Goal: Task Accomplishment & Management: Manage account settings

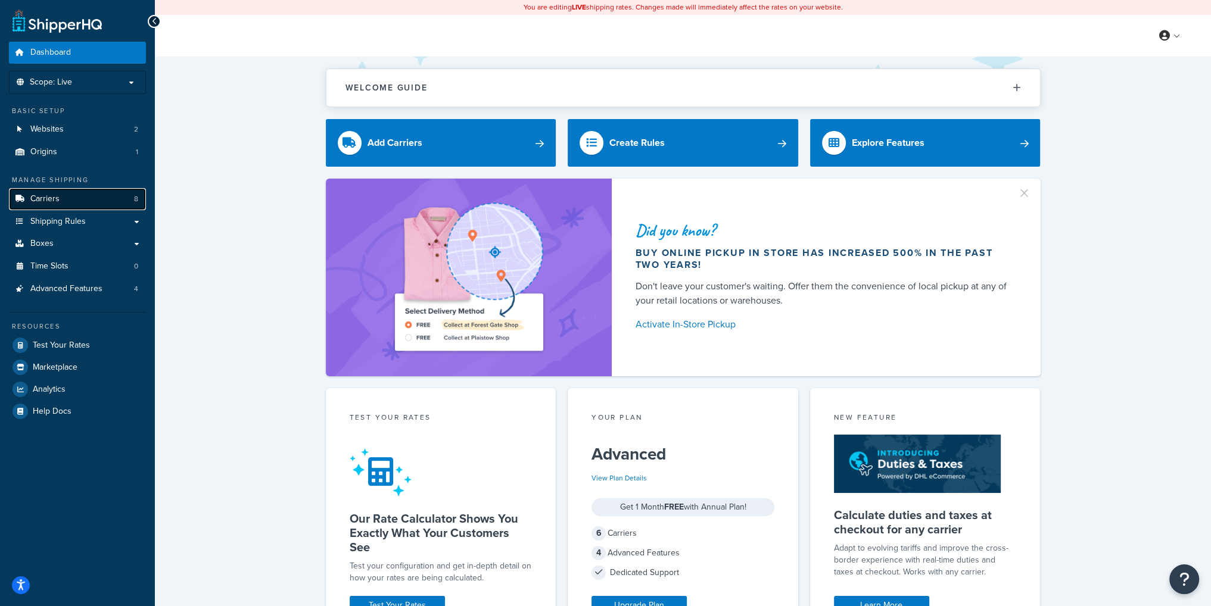
click at [67, 199] on link "Carriers 8" at bounding box center [77, 199] width 137 height 22
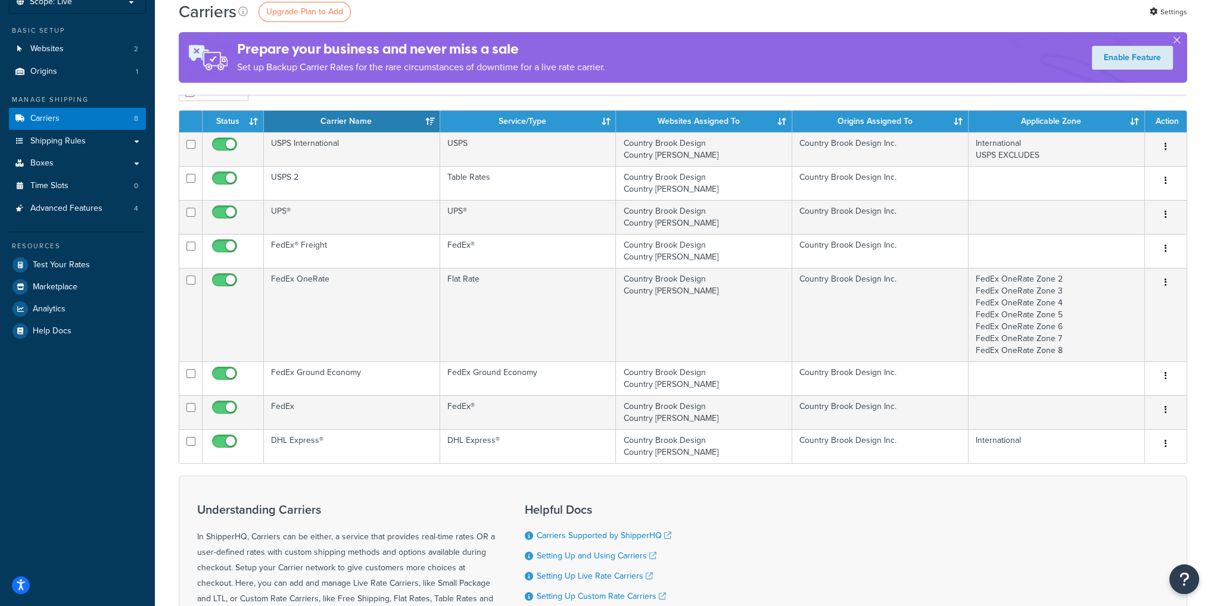
scroll to position [60, 0]
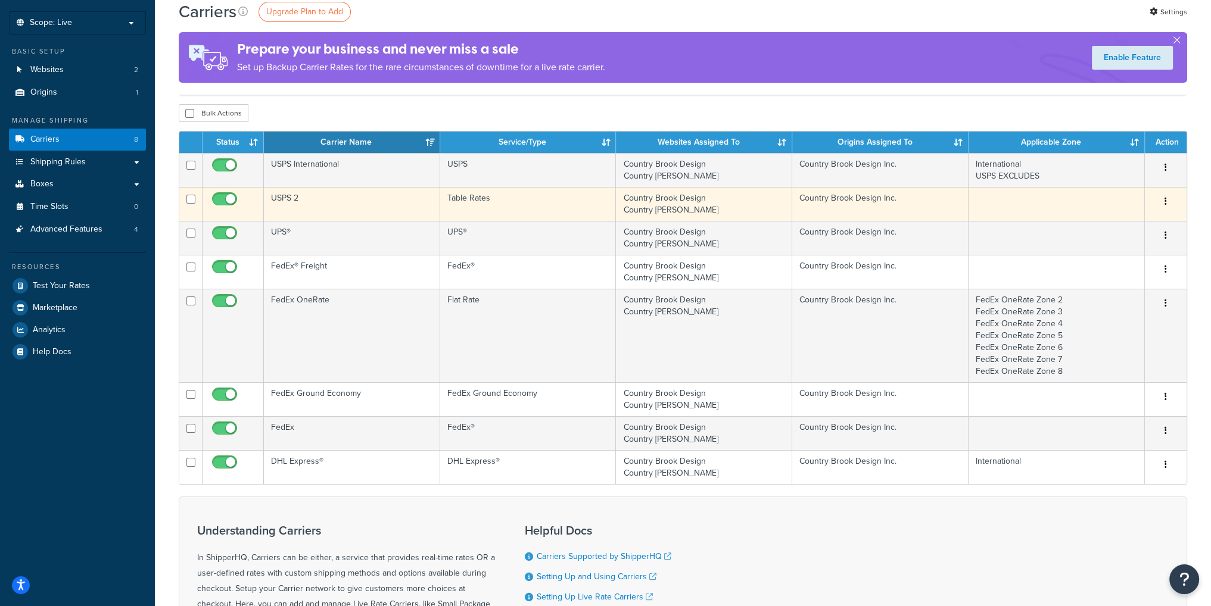
click at [376, 196] on td "USPS 2" at bounding box center [352, 204] width 176 height 34
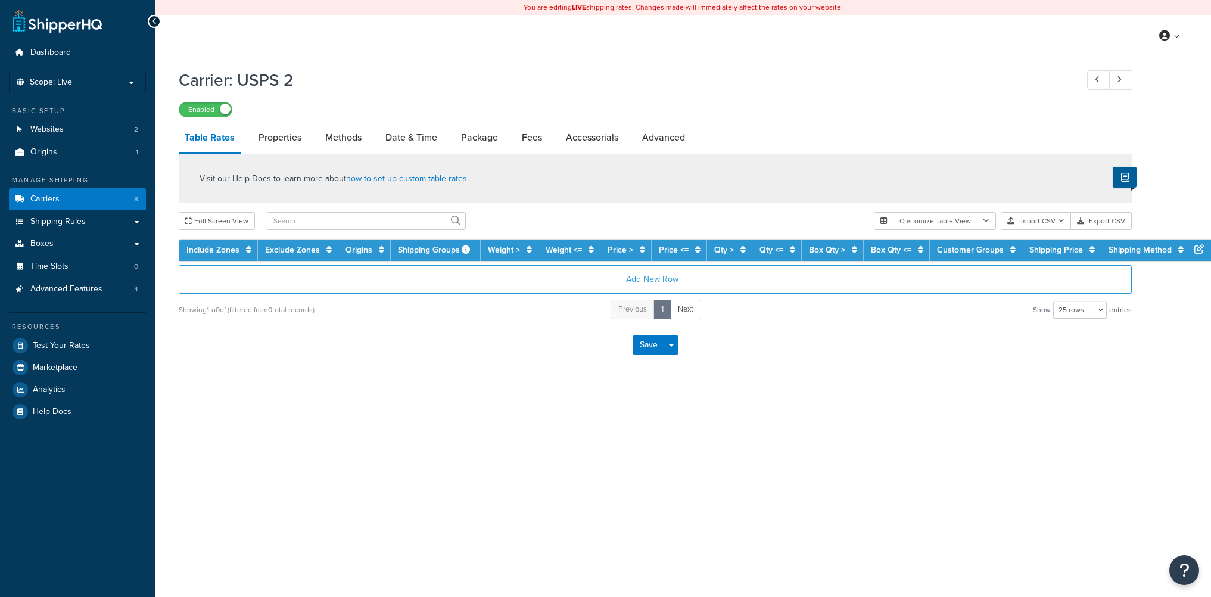
select select "25"
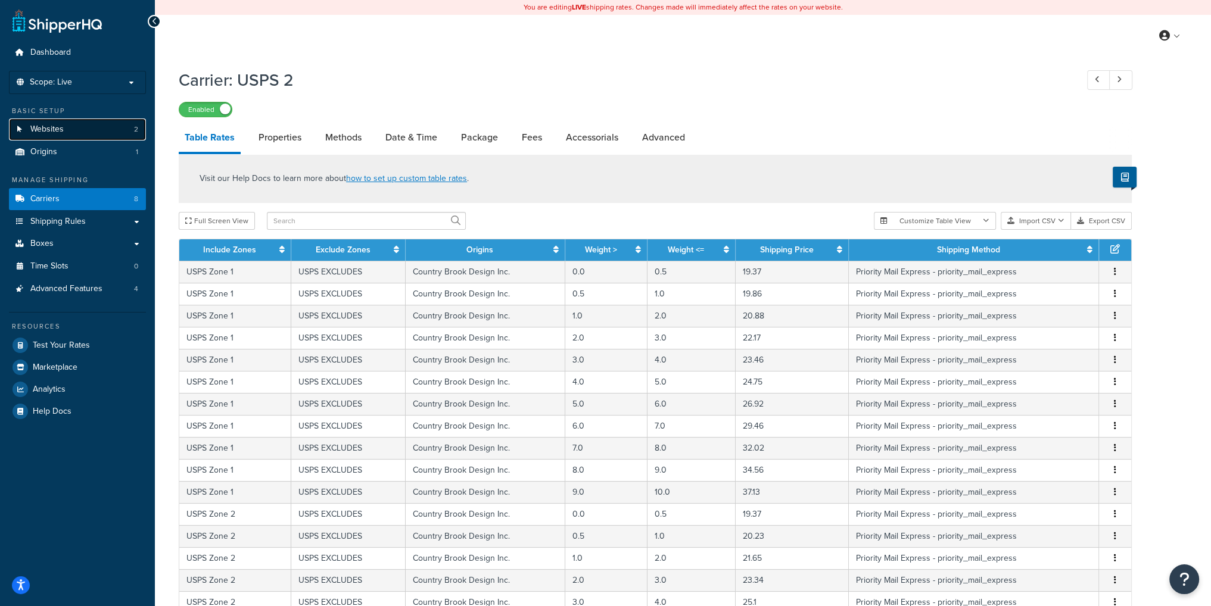
click at [64, 132] on link "Websites 2" at bounding box center [77, 130] width 137 height 22
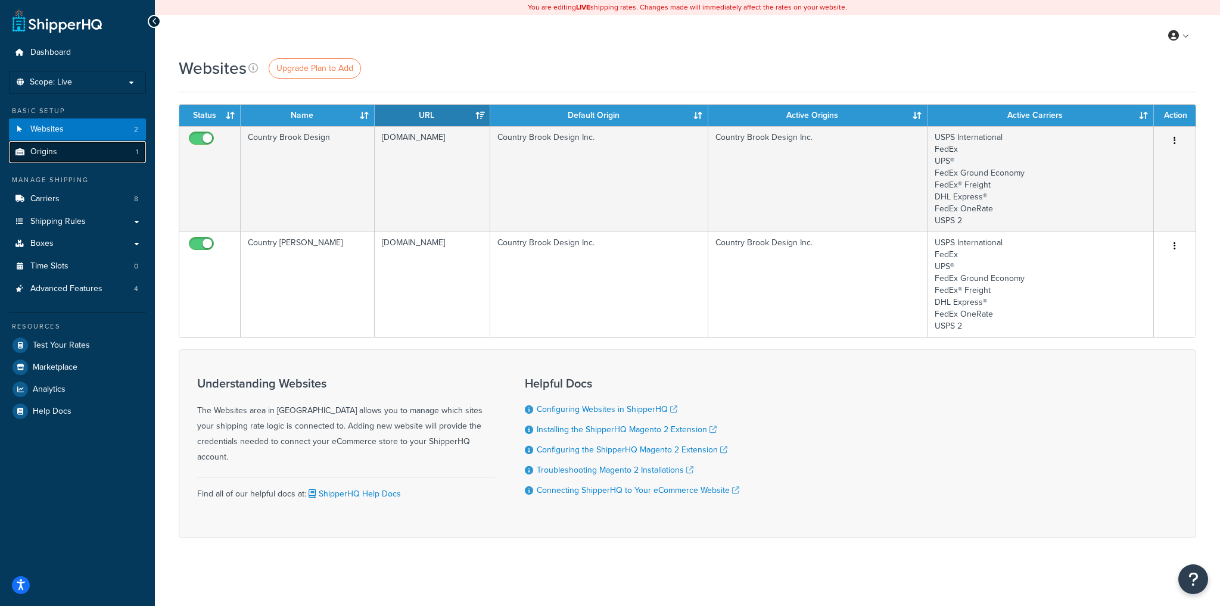
click at [55, 157] on span "Origins" at bounding box center [43, 152] width 27 height 10
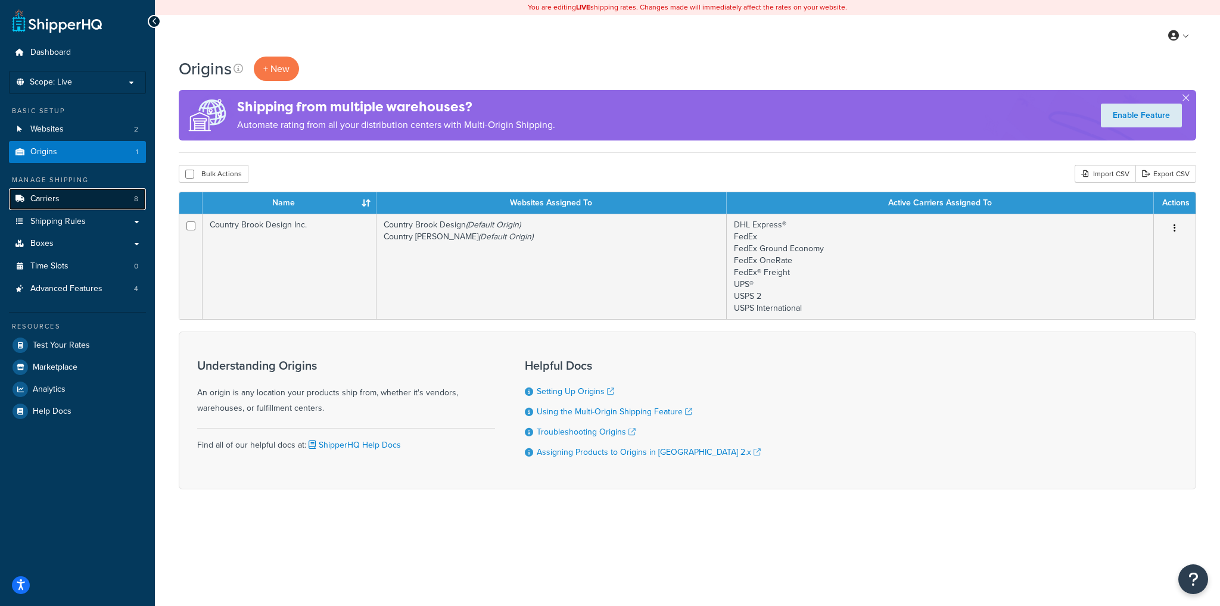
click at [57, 198] on span "Carriers" at bounding box center [44, 199] width 29 height 10
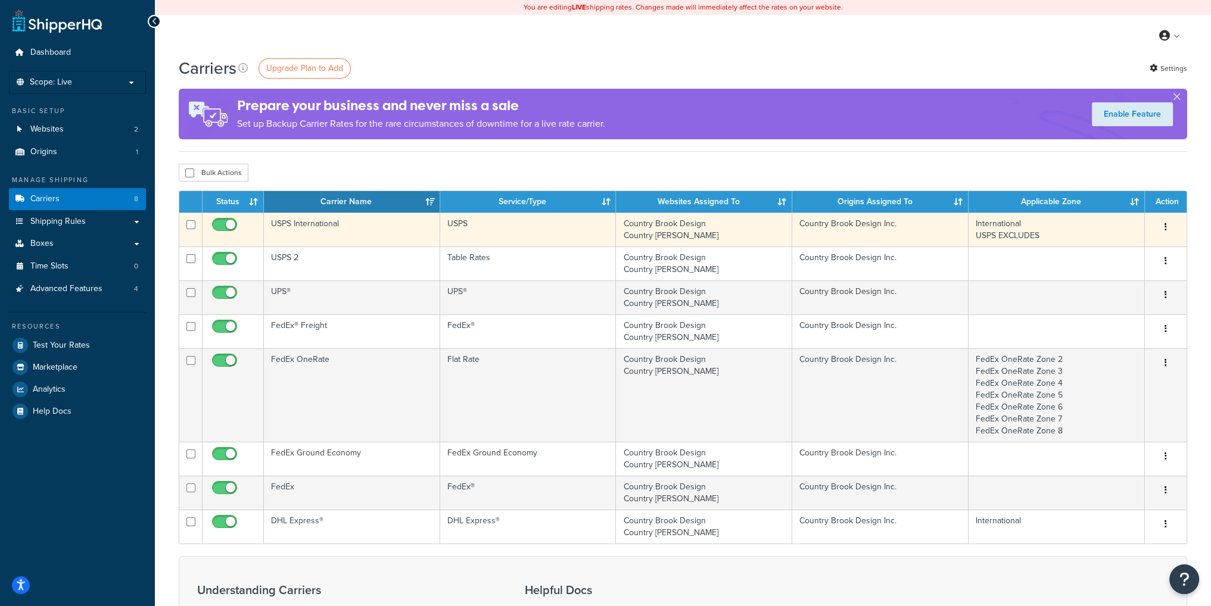
click at [374, 232] on td "USPS International" at bounding box center [352, 230] width 176 height 34
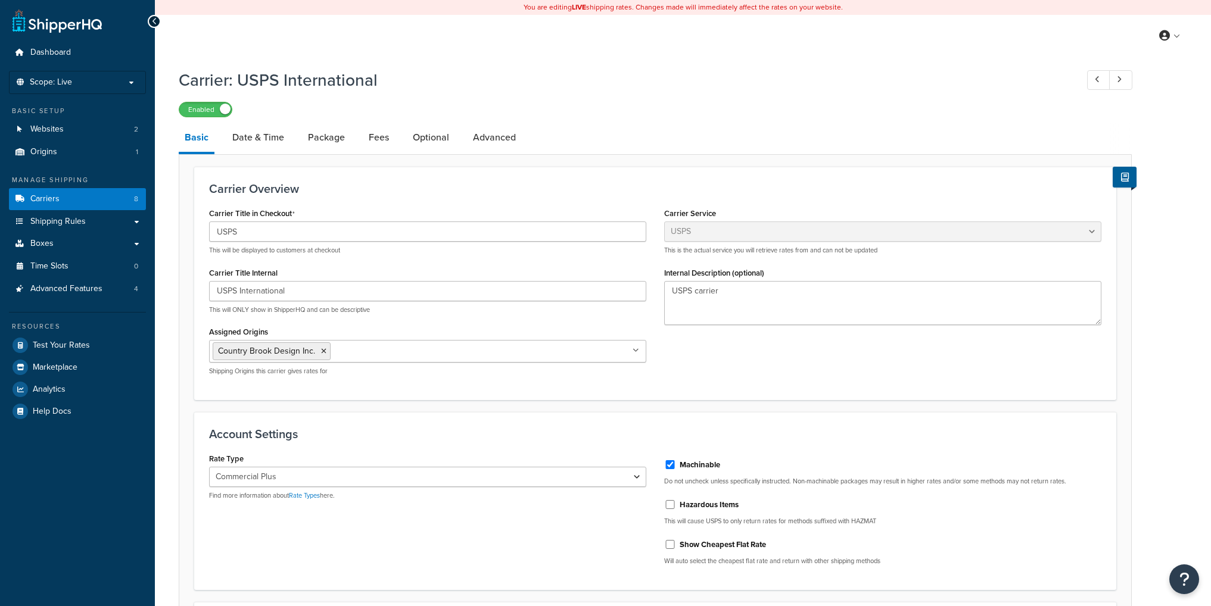
select select "usps"
select select "PLUS"
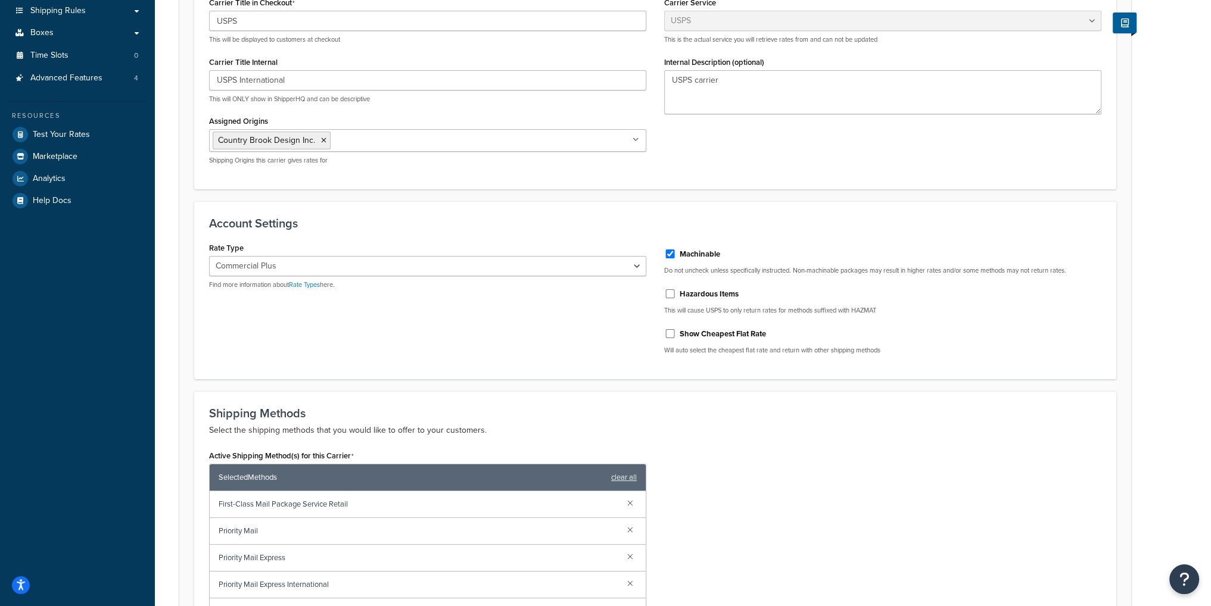
scroll to position [238, 0]
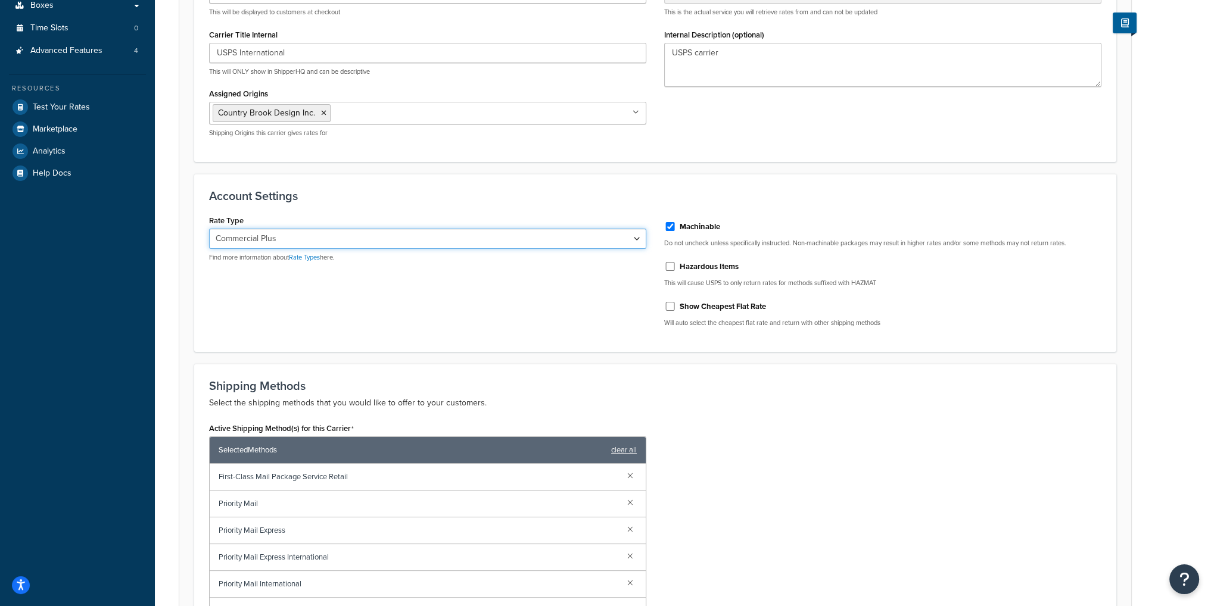
click at [426, 239] on select "Retail Rates Online Rates Commercial Plus" at bounding box center [427, 239] width 437 height 20
click at [420, 300] on div "Rate Type Retail Rates Online Rates Commercial Plus Find more information about…" at bounding box center [655, 274] width 910 height 125
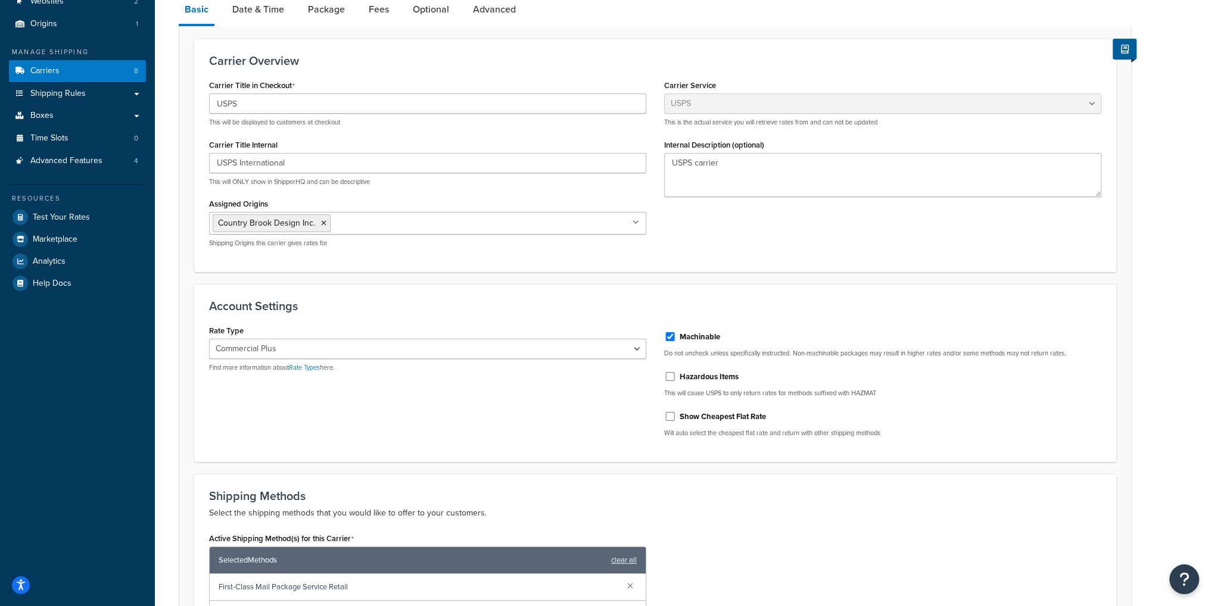
scroll to position [0, 0]
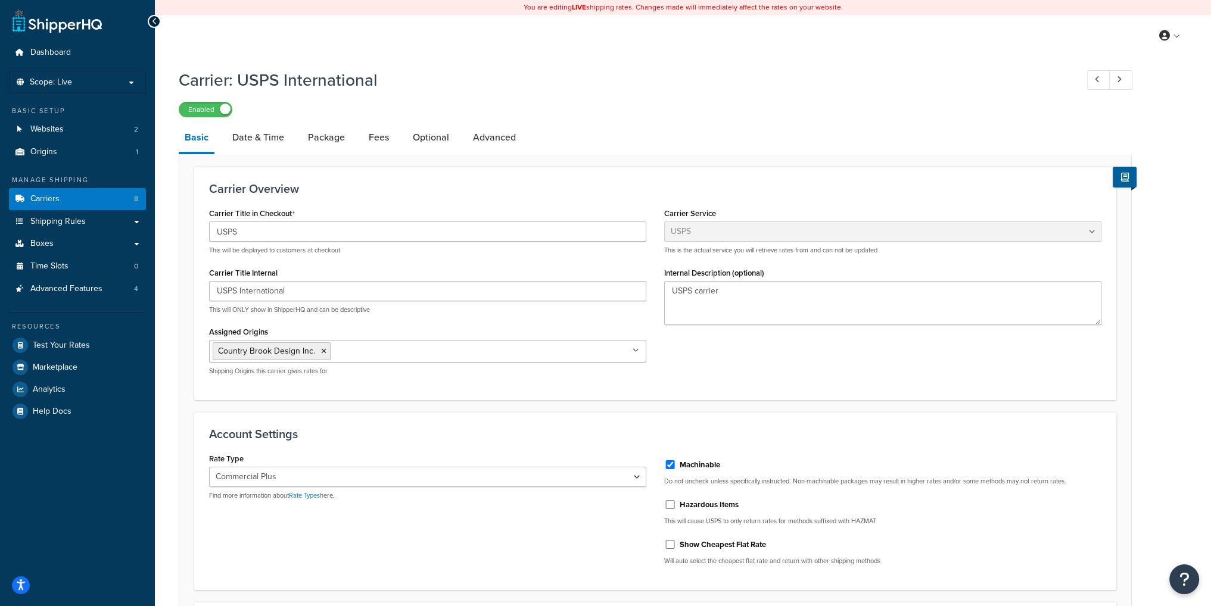
click at [154, 22] on icon at bounding box center [154, 21] width 5 height 8
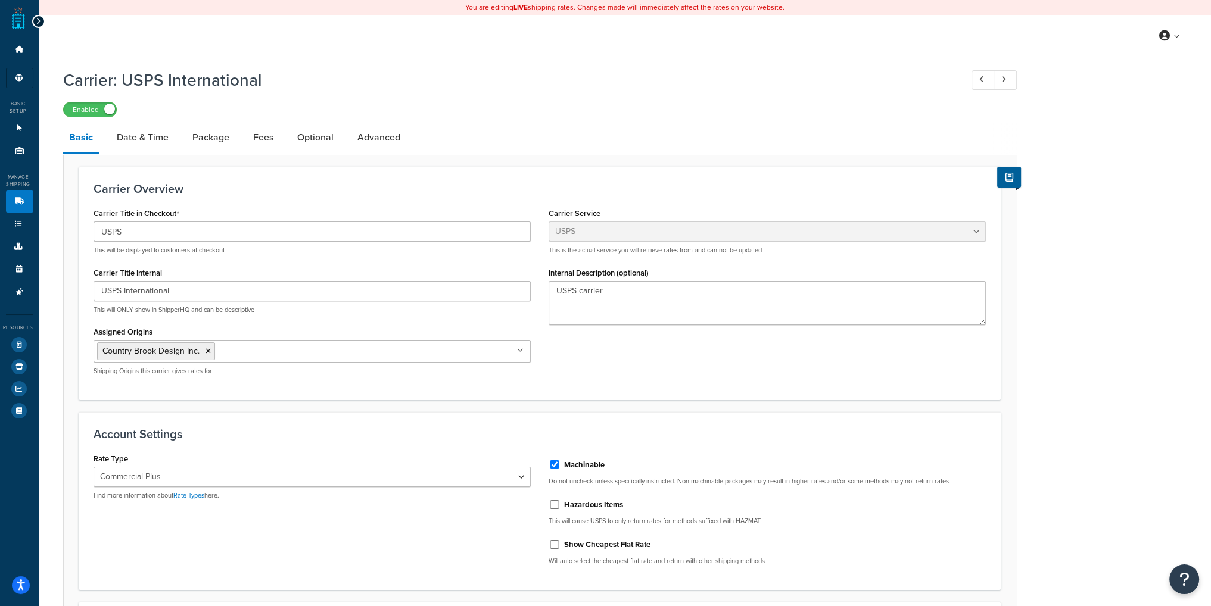
click at [36, 18] on icon at bounding box center [38, 21] width 5 height 8
